Goal: Task Accomplishment & Management: Use online tool/utility

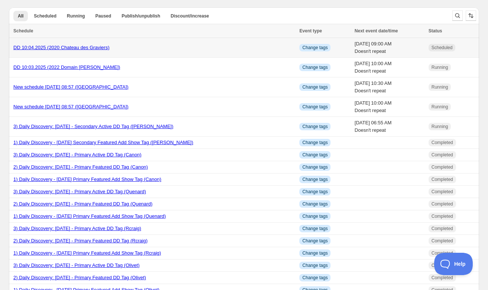
click at [448, 46] on span "Scheduled" at bounding box center [442, 48] width 21 height 6
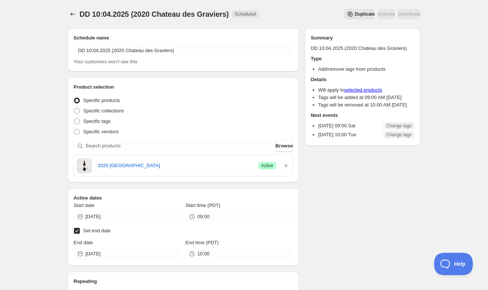
click at [355, 14] on span "Duplicate" at bounding box center [365, 14] width 20 height 6
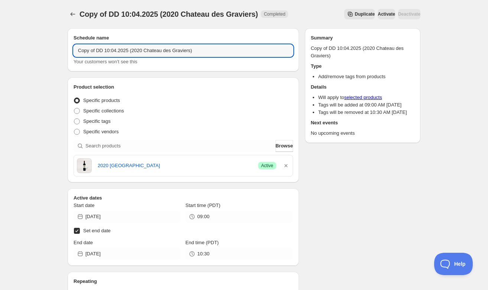
drag, startPoint x: 131, startPoint y: 50, endPoint x: 69, endPoint y: 48, distance: 61.7
click at [69, 48] on div "Schedule name Copy of DD 10:04.2025 (2020 Chateau des Graviers) Your customers …" at bounding box center [184, 49] width 232 height 43
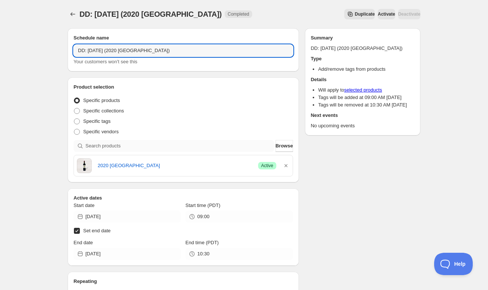
type input "DD: [DATE] (2020 [GEOGRAPHIC_DATA])"
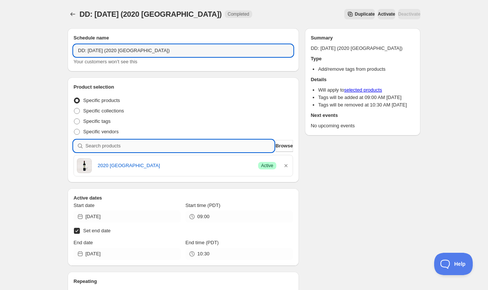
click at [112, 144] on input "search" at bounding box center [179, 146] width 189 height 12
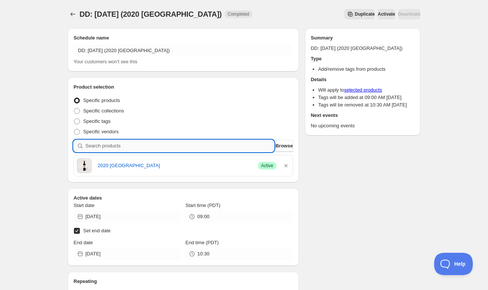
paste input "SOMM2409-JVSL11PCLOSCHMP-750"
type input "SOMM2409-JVSL11PCLOSCHMP-750"
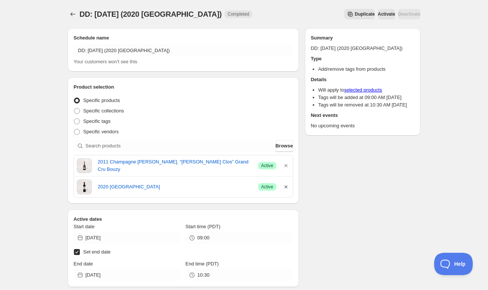
click at [286, 185] on icon "button" at bounding box center [285, 186] width 7 height 7
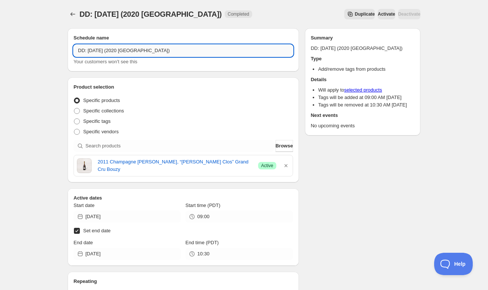
click at [177, 51] on input "DD: [DATE] (2020 [GEOGRAPHIC_DATA])" at bounding box center [184, 51] width 220 height 12
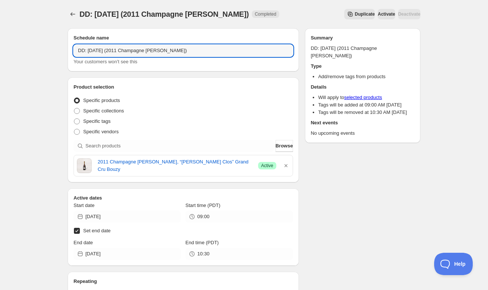
type input "DD: [DATE] (2011 Champagne [PERSON_NAME])"
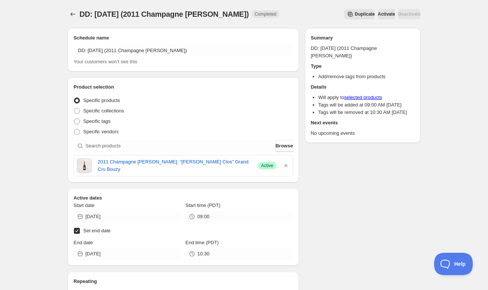
click at [185, 85] on h2 "Product selection" at bounding box center [184, 86] width 220 height 7
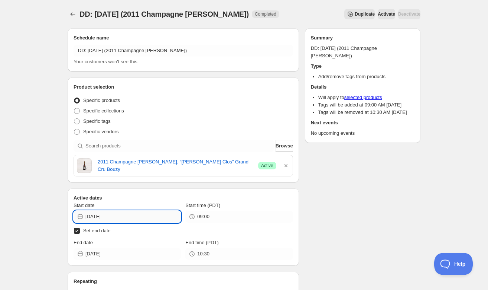
drag, startPoint x: 117, startPoint y: 216, endPoint x: 123, endPoint y: 218, distance: 7.1
click at [117, 216] on input "[DATE]" at bounding box center [133, 216] width 96 height 12
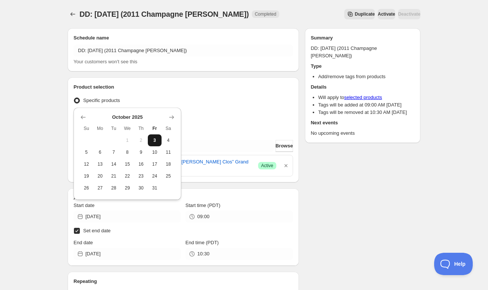
click at [156, 140] on span "3" at bounding box center [155, 140] width 8 height 6
type input "[DATE]"
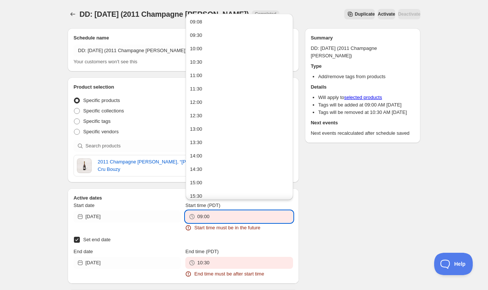
click at [221, 215] on input "09:00" at bounding box center [245, 216] width 96 height 12
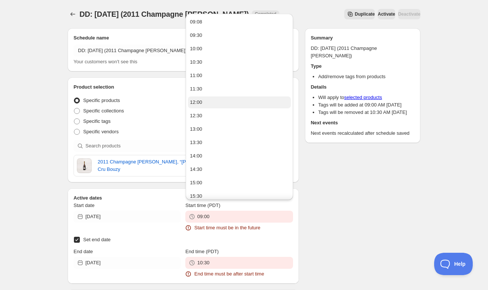
click at [198, 99] on div "12:00" at bounding box center [196, 102] width 12 height 7
type input "12:00"
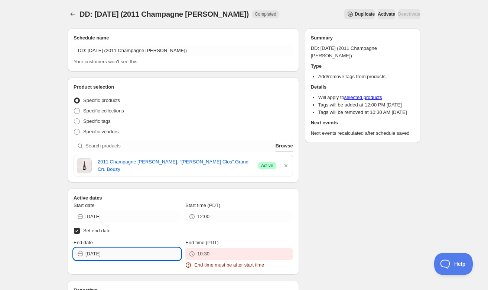
click at [132, 255] on input "[DATE]" at bounding box center [133, 254] width 96 height 12
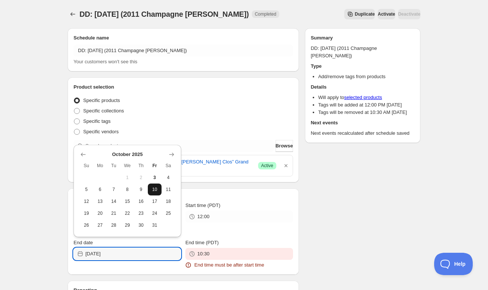
click at [154, 190] on span "10" at bounding box center [155, 189] width 8 height 6
type input "[DATE]"
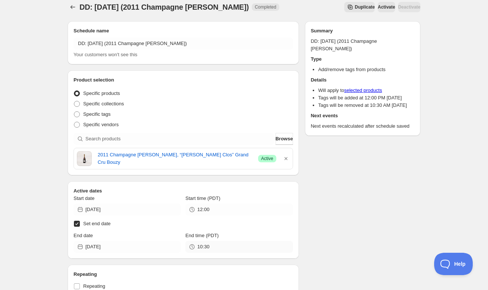
scroll to position [9, 0]
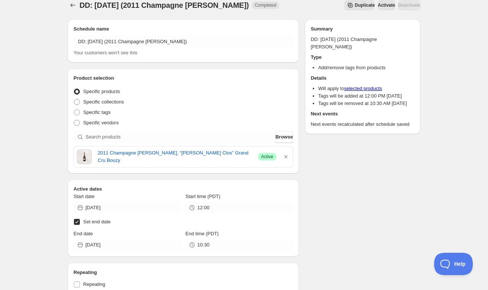
click at [81, 5] on span "DD: [DATE] (2011 Champagne [PERSON_NAME])" at bounding box center [164, 5] width 169 height 8
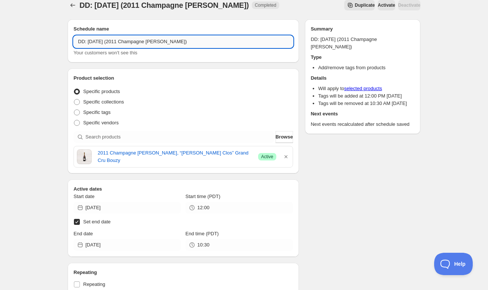
click at [79, 41] on input "DD: [DATE] (2011 Champagne [PERSON_NAME])" at bounding box center [184, 42] width 220 height 12
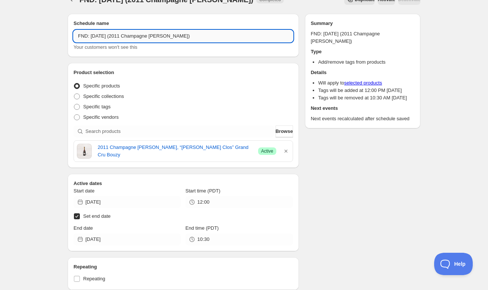
click at [269, 32] on input "FND: [DATE] (2011 Champagne [PERSON_NAME])" at bounding box center [184, 36] width 220 height 12
type input "FND: [DATE] (2011 Champagne [PERSON_NAME])"
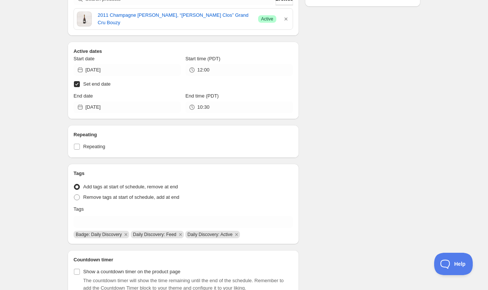
scroll to position [198, 0]
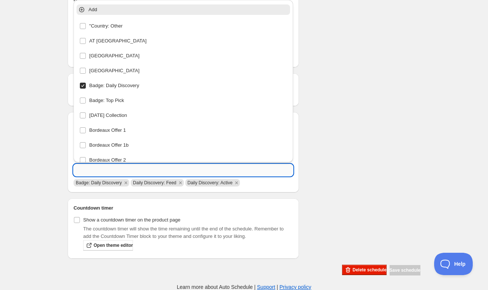
click at [121, 171] on input "text" at bounding box center [184, 170] width 220 height 12
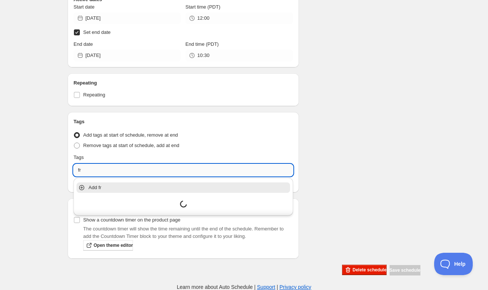
type input "f"
type input "d"
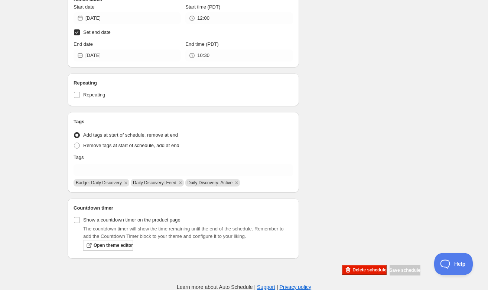
click at [412, 172] on div "Schedule name FND: [DATE] (2011 Champagne [PERSON_NAME]) Your customers won't s…" at bounding box center [241, 49] width 359 height 451
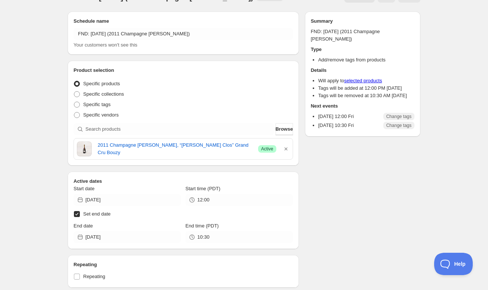
scroll to position [0, 0]
